Goal: Task Accomplishment & Management: Manage account settings

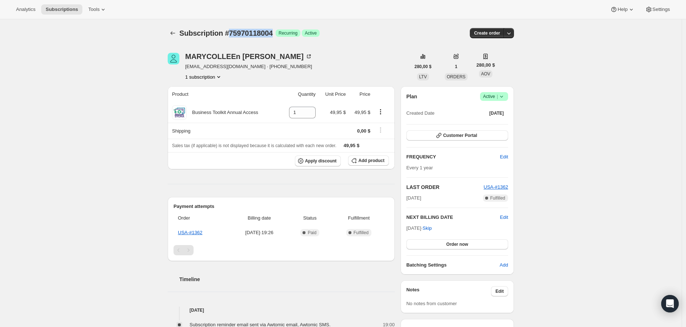
drag, startPoint x: 281, startPoint y: 33, endPoint x: 234, endPoint y: 35, distance: 47.4
click at [234, 35] on div "Subscription #75970118004 Logrado Recurring Logrado Active" at bounding box center [284, 33] width 211 height 10
copy span "75970118004"
drag, startPoint x: 284, startPoint y: 57, endPoint x: 188, endPoint y: 58, distance: 95.2
click at [188, 58] on div "MARYCOLLEEn Brennan" at bounding box center [248, 56] width 127 height 7
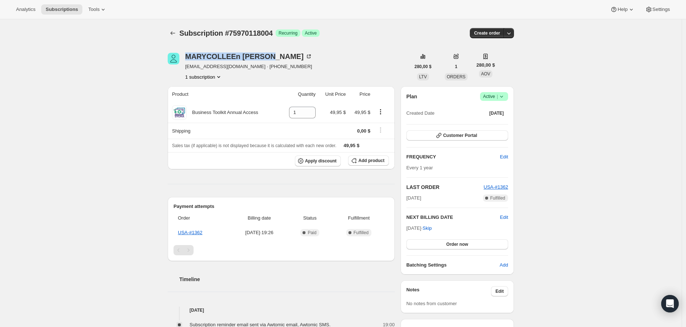
copy div "MARYCOLLEEn Brennan"
click at [194, 233] on link "USA-#1362" at bounding box center [190, 232] width 24 height 5
click at [498, 95] on span "|" at bounding box center [497, 97] width 1 height 6
click at [494, 112] on span "Pause subscription" at bounding box center [493, 110] width 40 height 5
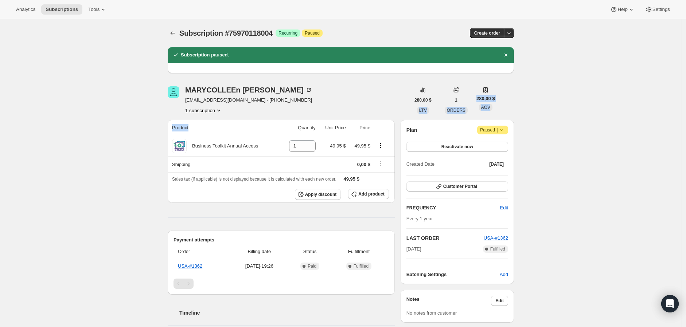
drag, startPoint x: 257, startPoint y: 123, endPoint x: 261, endPoint y: 131, distance: 9.0
click at [374, 20] on div "Subscription #75970118004. Esta página está lista Subscription #75970118004 Log…" at bounding box center [341, 33] width 346 height 28
click at [513, 128] on div "Plan Atención Paused | Reactivate now Created Date 14 oct 2024 Customer Portal …" at bounding box center [457, 202] width 113 height 164
click at [505, 128] on icon at bounding box center [501, 130] width 7 height 7
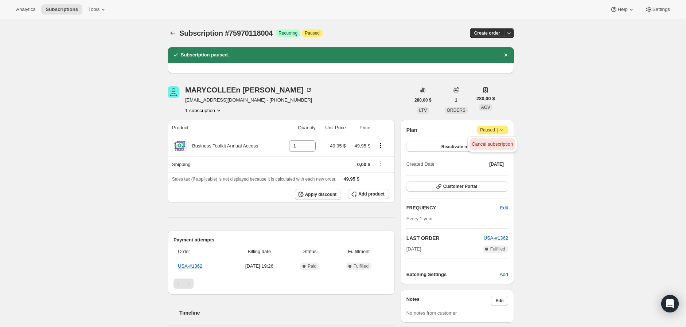
click at [504, 143] on span "Cancel subscription" at bounding box center [492, 143] width 41 height 5
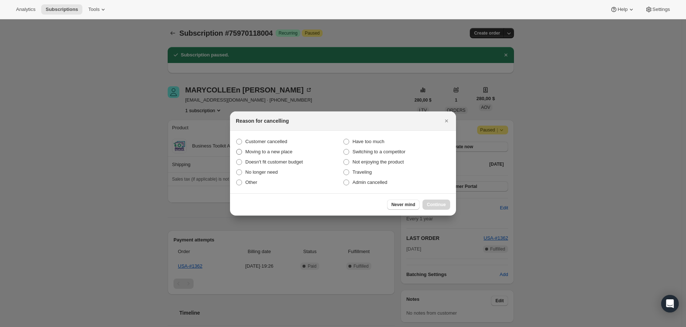
click at [277, 140] on span "Customer cancelled" at bounding box center [266, 141] width 42 height 5
click at [237, 139] on input "Customer cancelled" at bounding box center [236, 139] width 0 height 0
radio input "true"
click at [442, 202] on button "Continue" at bounding box center [437, 205] width 28 height 10
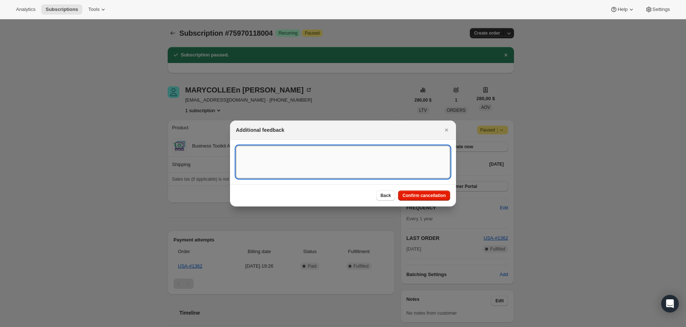
click at [290, 158] on textarea ":rdv:" at bounding box center [343, 162] width 214 height 33
type textarea "Customer cancelled BA agreement"
click at [417, 194] on span "Confirm cancellation" at bounding box center [424, 196] width 43 height 6
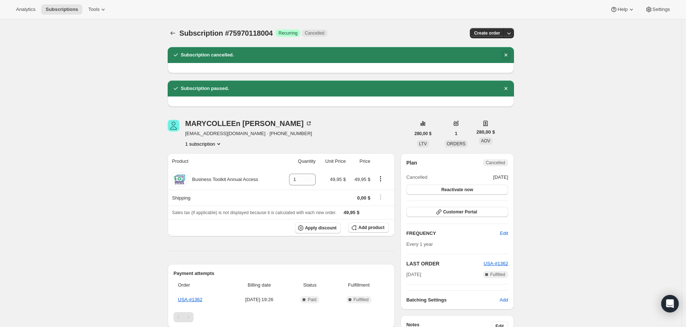
click at [508, 56] on icon "Descartar notificación" at bounding box center [505, 54] width 7 height 7
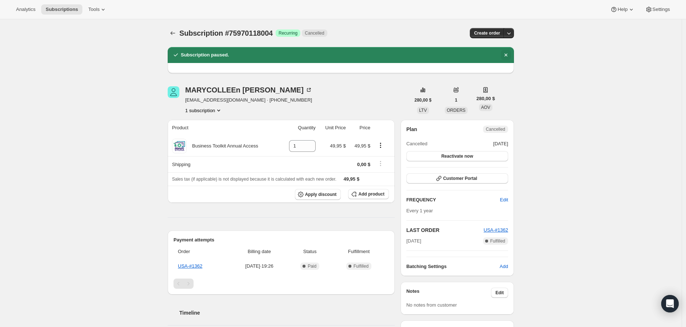
click at [510, 53] on icon "Descartar notificación" at bounding box center [505, 54] width 7 height 7
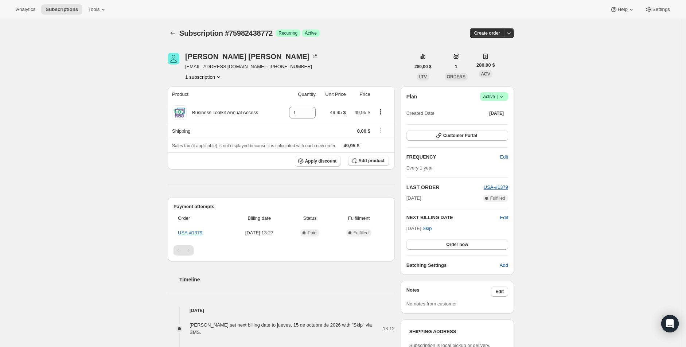
click at [490, 95] on span "Active |" at bounding box center [494, 96] width 22 height 7
click at [490, 114] on span "Pause subscription" at bounding box center [493, 110] width 41 height 7
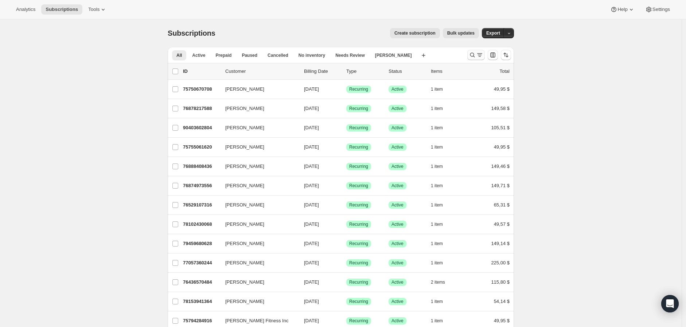
click at [471, 52] on icon "Buscar y filtrar resultados" at bounding box center [472, 54] width 7 height 7
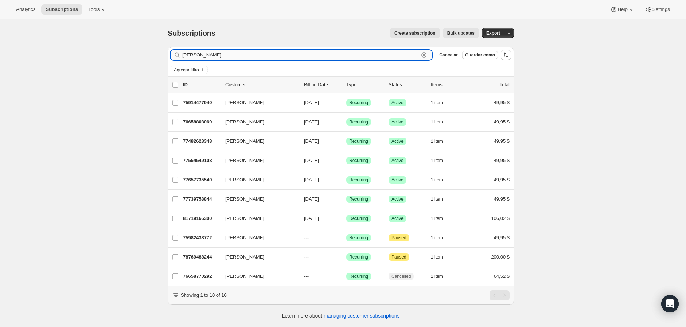
click at [234, 55] on input "craig" at bounding box center [300, 55] width 237 height 10
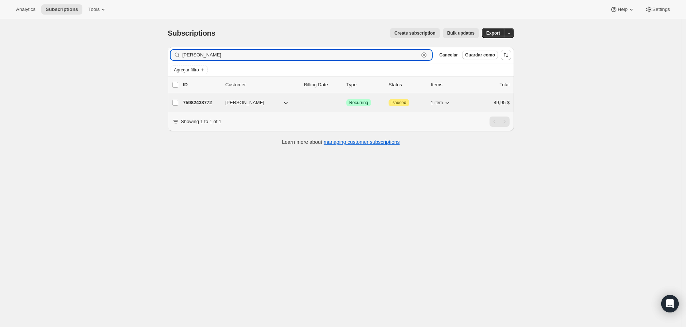
type input "craig dai"
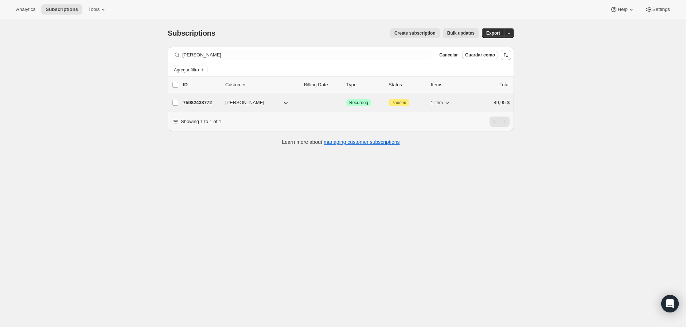
click at [198, 107] on div "75982438772 Craig Daigle --- Logrado Recurring Atención Paused 1 item 49,95 $" at bounding box center [346, 103] width 327 height 10
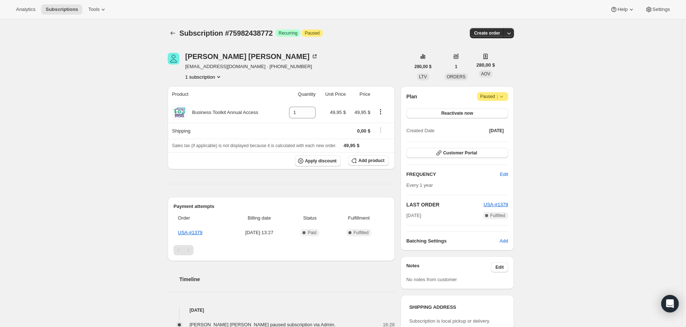
click at [506, 92] on span "Atención Paused |" at bounding box center [492, 96] width 31 height 9
click at [501, 112] on span "Cancel subscription" at bounding box center [492, 110] width 41 height 5
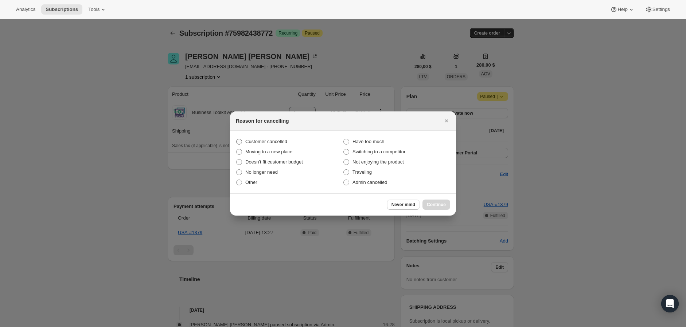
click at [272, 142] on span "Customer cancelled" at bounding box center [266, 141] width 42 height 5
click at [237, 139] on input "Customer cancelled" at bounding box center [236, 139] width 0 height 0
radio input "true"
click at [436, 204] on span "Continue" at bounding box center [436, 205] width 19 height 6
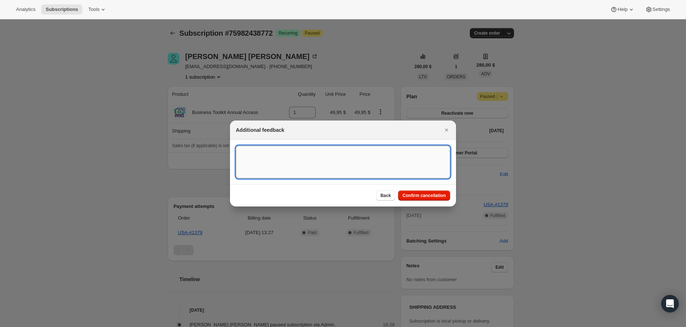
click at [334, 163] on textarea ":rbu:" at bounding box center [343, 162] width 214 height 33
type textarea "Customer cancelled BA agreement."
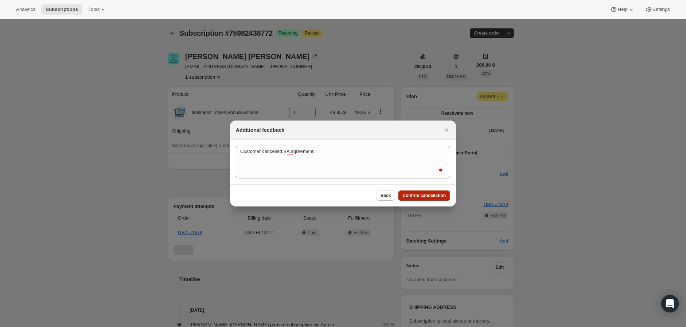
click at [423, 193] on span "Confirm cancellation" at bounding box center [424, 196] width 43 height 6
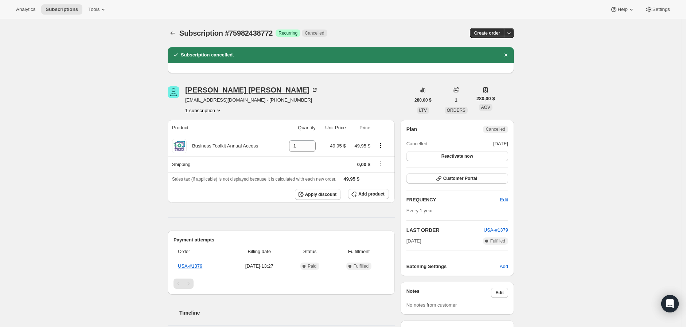
click at [216, 91] on div "Craig Daigle" at bounding box center [251, 89] width 133 height 7
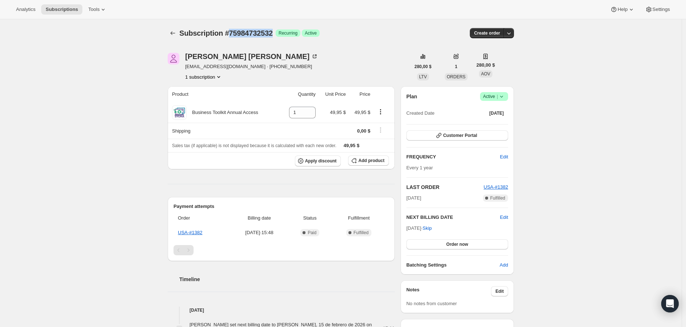
drag, startPoint x: 281, startPoint y: 35, endPoint x: 232, endPoint y: 33, distance: 48.9
click at [232, 33] on span "Subscription #75984732532" at bounding box center [225, 33] width 93 height 8
copy span "75984732532"
drag, startPoint x: 186, startPoint y: 57, endPoint x: 235, endPoint y: 53, distance: 49.4
click at [246, 56] on div "[PERSON_NAME] [EMAIL_ADDRESS][DOMAIN_NAME] · [PHONE_NUMBER] 1 subscription" at bounding box center [289, 67] width 242 height 28
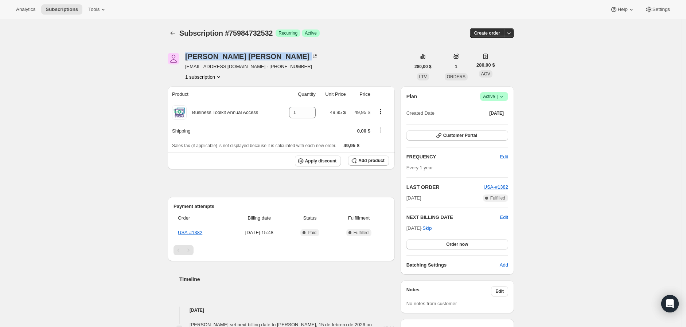
copy div "[PERSON_NAME]"
drag, startPoint x: 284, startPoint y: 31, endPoint x: 232, endPoint y: 34, distance: 52.2
click at [232, 34] on div "Subscription #75980767604 Logrado Recurring Logrado Active" at bounding box center [284, 33] width 211 height 10
copy span "75980767604"
drag, startPoint x: 241, startPoint y: 57, endPoint x: 188, endPoint y: 57, distance: 52.1
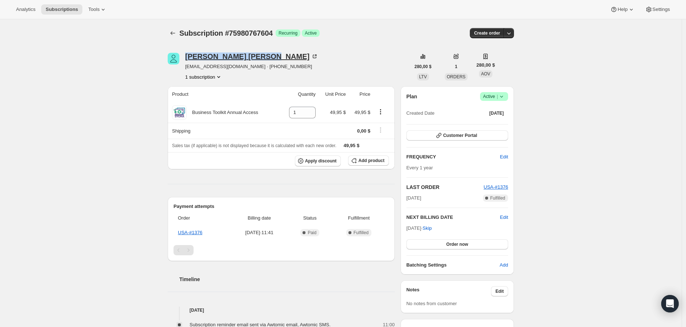
click at [188, 57] on div "Wayne Shaffer" at bounding box center [251, 56] width 133 height 7
copy div "Wayne Shaffer"
click at [505, 100] on icon at bounding box center [501, 96] width 7 height 7
click at [508, 113] on span "Pause subscription" at bounding box center [493, 110] width 40 height 5
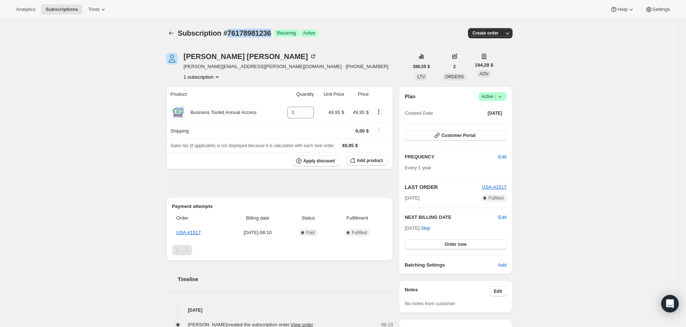
drag, startPoint x: 277, startPoint y: 34, endPoint x: 231, endPoint y: 33, distance: 46.3
click at [231, 33] on span "Subscription #76178981236" at bounding box center [224, 33] width 93 height 8
copy span "76178981236"
drag, startPoint x: 248, startPoint y: 57, endPoint x: 187, endPoint y: 57, distance: 61.6
click at [187, 57] on div "[PERSON_NAME]" at bounding box center [250, 56] width 133 height 7
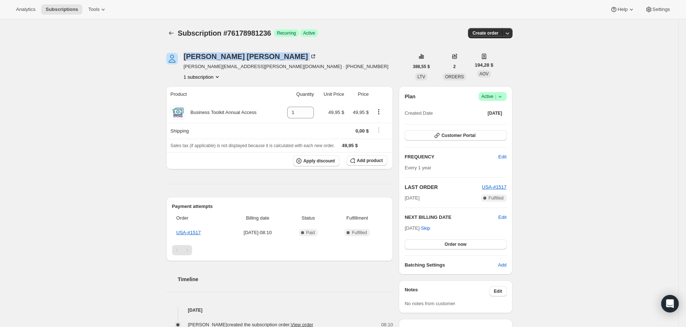
copy div "[PERSON_NAME]"
click at [501, 98] on icon at bounding box center [500, 96] width 7 height 7
click at [498, 121] on span "Cancel subscription" at bounding box center [491, 122] width 41 height 5
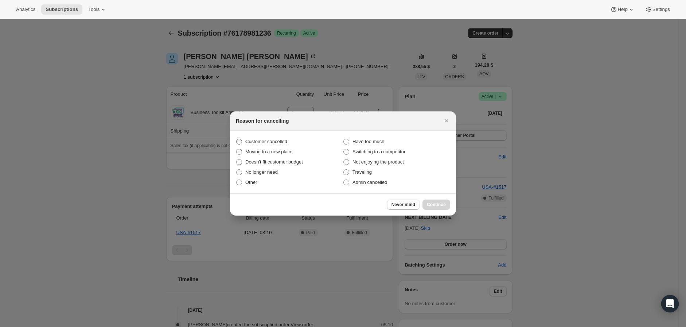
click at [276, 138] on span "Customer cancelled" at bounding box center [266, 141] width 42 height 7
click at [237, 139] on input "Customer cancelled" at bounding box center [236, 139] width 0 height 0
radio input "true"
click at [435, 204] on span "Continue" at bounding box center [436, 205] width 19 height 6
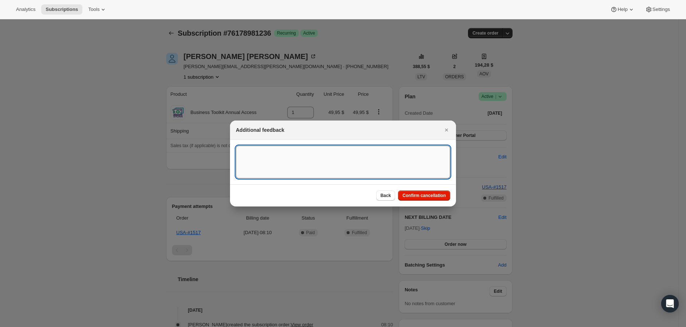
click at [334, 170] on textarea ":rbo:" at bounding box center [343, 162] width 214 height 33
click at [280, 152] on textarea "Customer cancelle BA agreement" at bounding box center [343, 162] width 214 height 33
click at [349, 155] on textarea "Customer canceled BA agreement" at bounding box center [343, 162] width 214 height 33
type textarea "Customer canceled BA agreement"
click at [434, 197] on span "Confirm cancellation" at bounding box center [424, 196] width 43 height 6
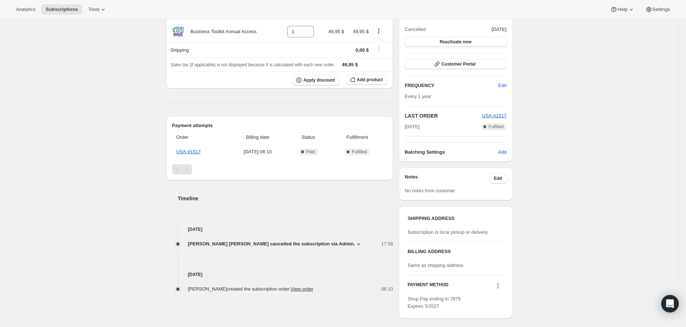
scroll to position [162, 0]
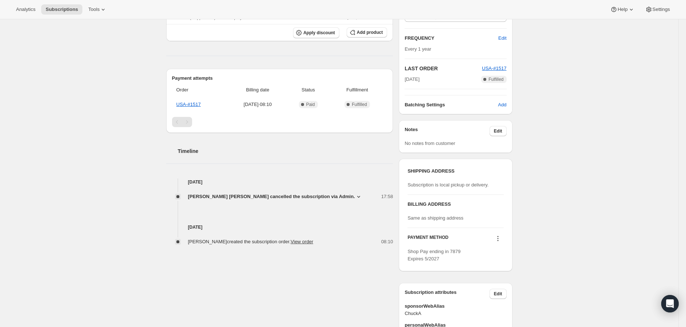
click at [355, 195] on icon at bounding box center [358, 196] width 7 height 7
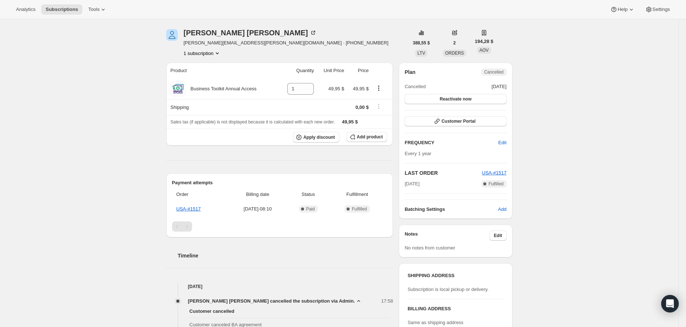
scroll to position [0, 0]
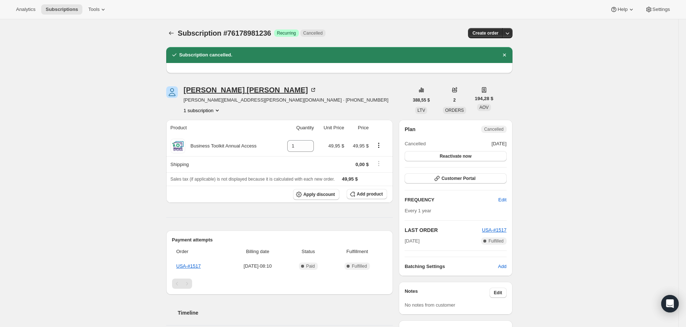
click at [213, 87] on div "[PERSON_NAME]" at bounding box center [250, 89] width 133 height 7
